Goal: Transaction & Acquisition: Purchase product/service

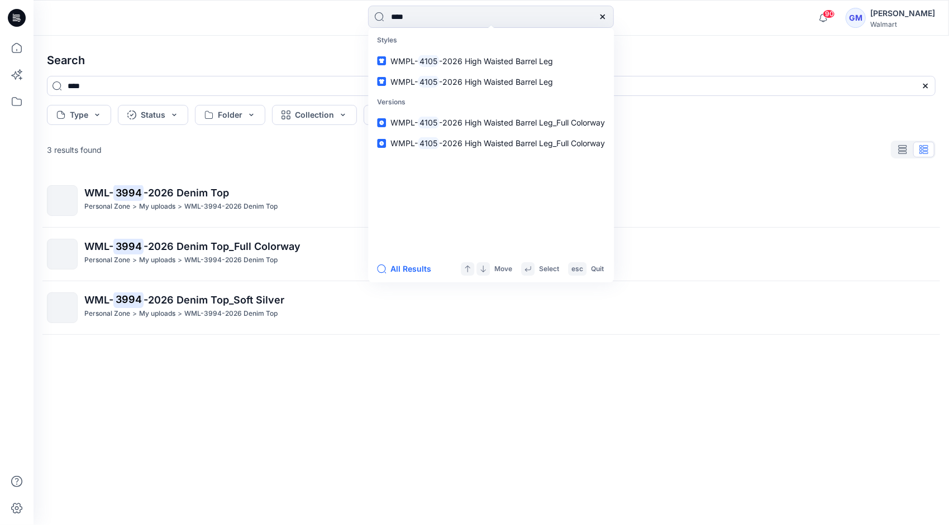
type input "****"
click at [413, 273] on button "All Results" at bounding box center [407, 268] width 61 height 13
type input "****"
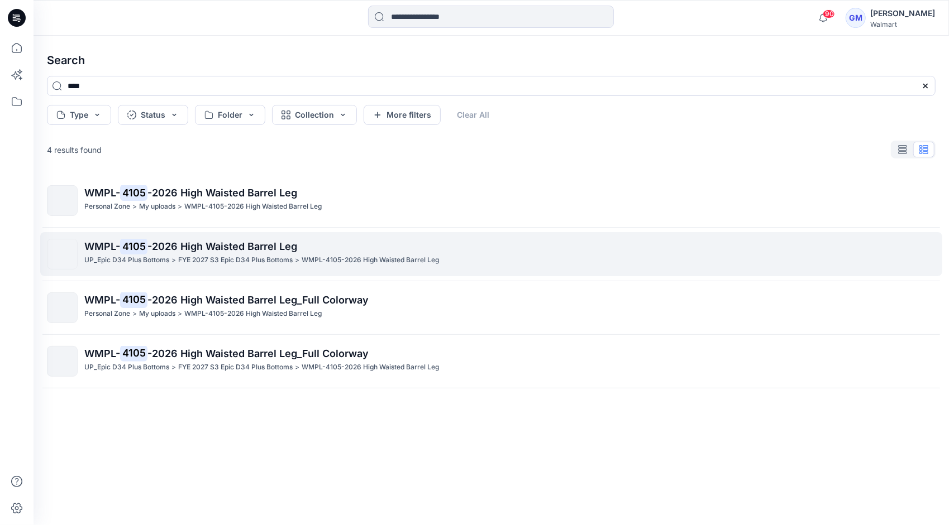
click at [221, 254] on p "WMPL- 4105 -2026 High Waisted Barrel Leg" at bounding box center [509, 247] width 850 height 16
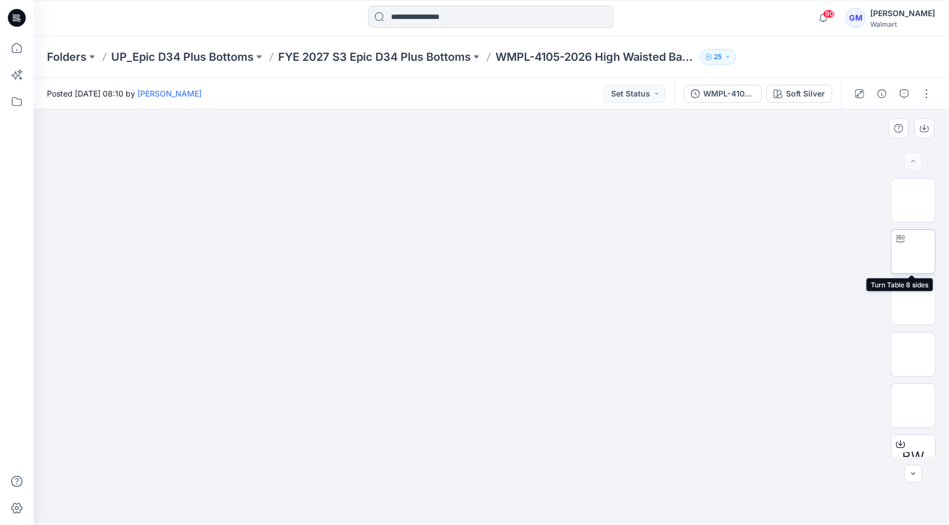
click at [913, 252] on img at bounding box center [913, 252] width 0 height 0
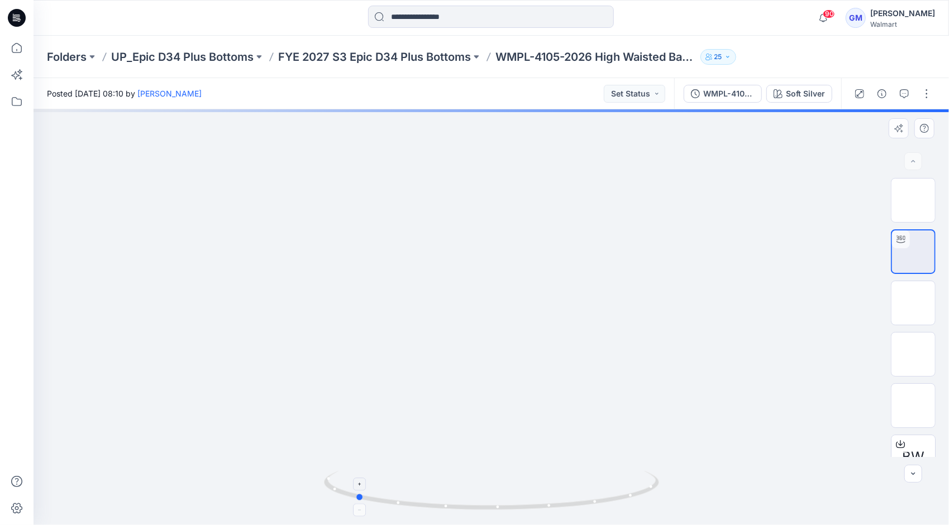
drag, startPoint x: 566, startPoint y: 507, endPoint x: 429, endPoint y: 505, distance: 136.3
click at [429, 505] on icon at bounding box center [493, 492] width 338 height 42
drag, startPoint x: 509, startPoint y: 400, endPoint x: 536, endPoint y: 218, distance: 183.5
drag, startPoint x: 449, startPoint y: 510, endPoint x: 439, endPoint y: 457, distance: 54.0
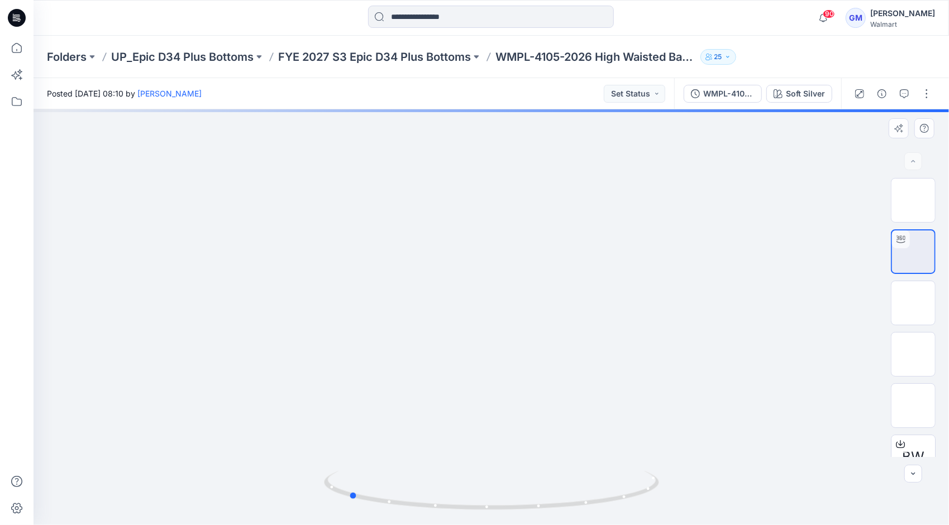
click at [439, 457] on div at bounding box center [491, 317] width 915 height 416
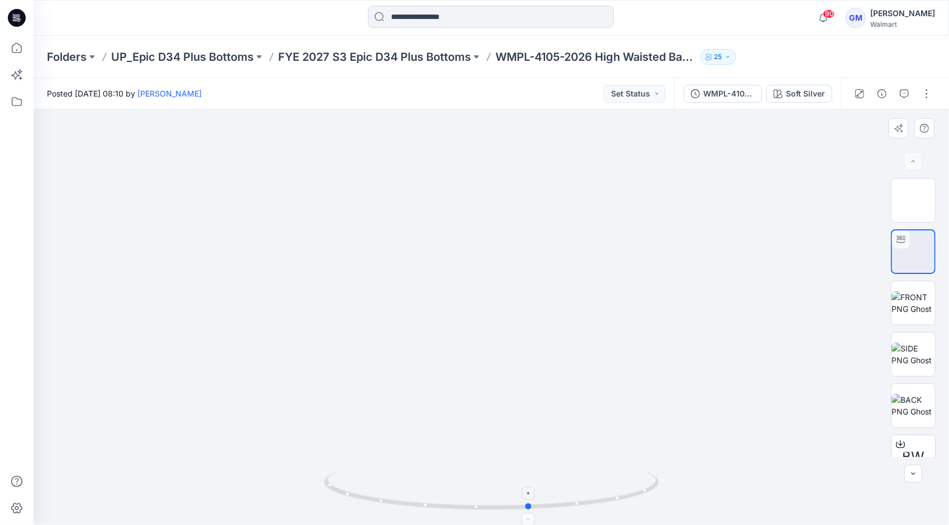
drag, startPoint x: 471, startPoint y: 508, endPoint x: 652, endPoint y: 489, distance: 182.5
click at [652, 489] on icon at bounding box center [493, 492] width 338 height 42
drag, startPoint x: 637, startPoint y: 496, endPoint x: 572, endPoint y: 415, distance: 103.2
click at [572, 415] on div at bounding box center [491, 317] width 915 height 416
drag, startPoint x: 612, startPoint y: 504, endPoint x: 605, endPoint y: 476, distance: 28.2
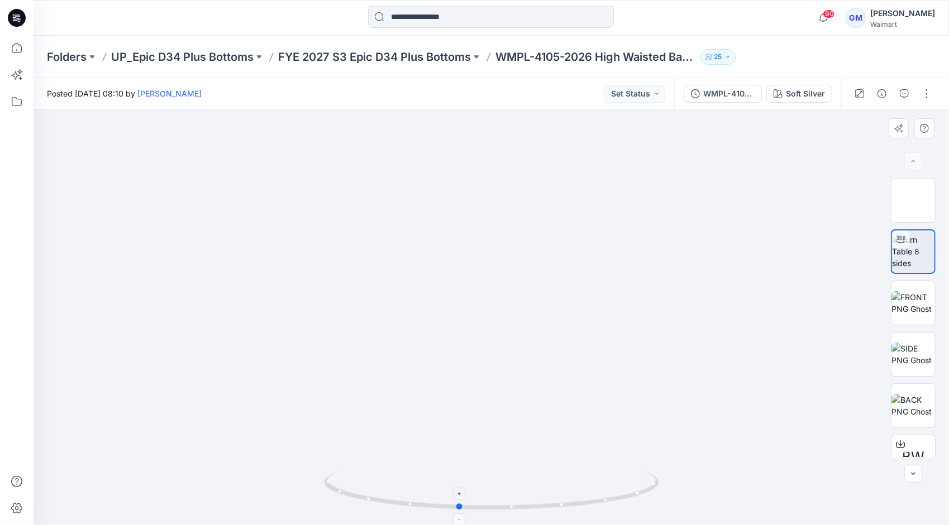
click at [605, 476] on icon at bounding box center [493, 492] width 338 height 42
click at [704, 23] on div at bounding box center [490, 18] width 457 height 25
drag, startPoint x: 645, startPoint y: 495, endPoint x: 711, endPoint y: 484, distance: 66.3
click at [711, 484] on div at bounding box center [491, 317] width 915 height 416
drag, startPoint x: 619, startPoint y: 502, endPoint x: 547, endPoint y: 476, distance: 77.0
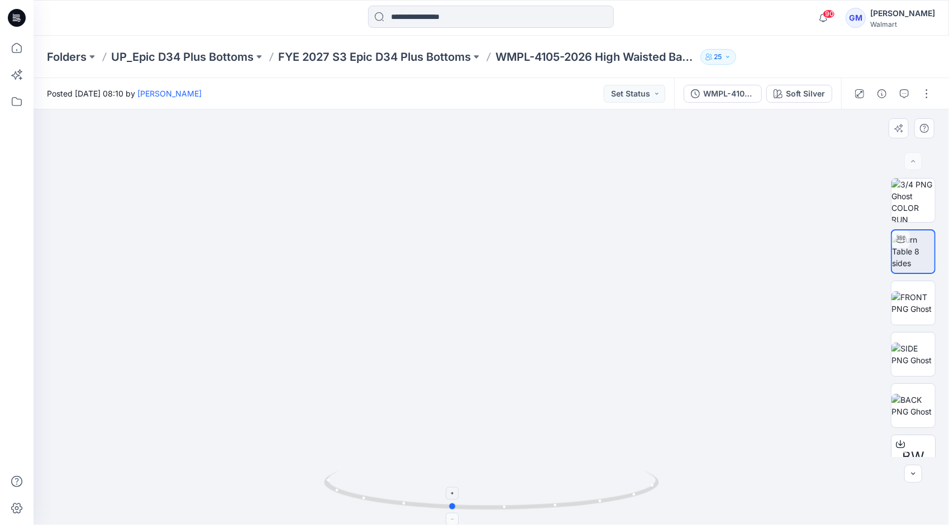
click at [547, 476] on icon at bounding box center [493, 492] width 338 height 42
